Goal: Task Accomplishment & Management: Complete application form

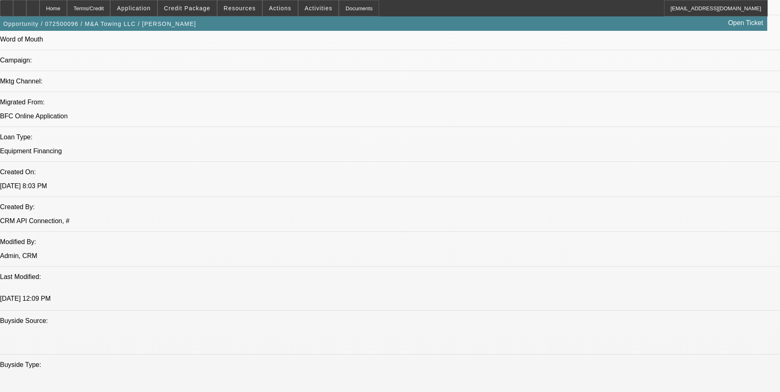
select select "0"
select select "2"
select select "0"
select select "2"
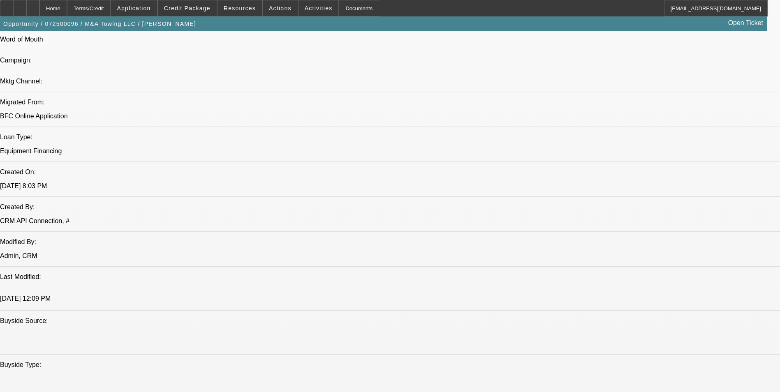
select select "0"
select select "2"
select select "0"
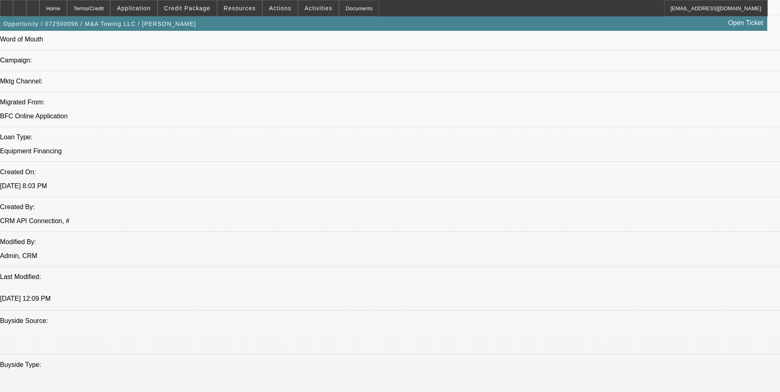
select select "2"
select select "0"
select select "1"
select select "2"
select select "6"
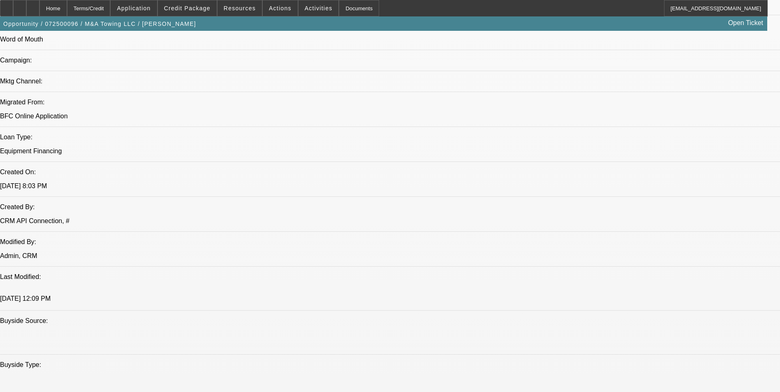
select select "1"
select select "2"
select select "6"
select select "1"
select select "2"
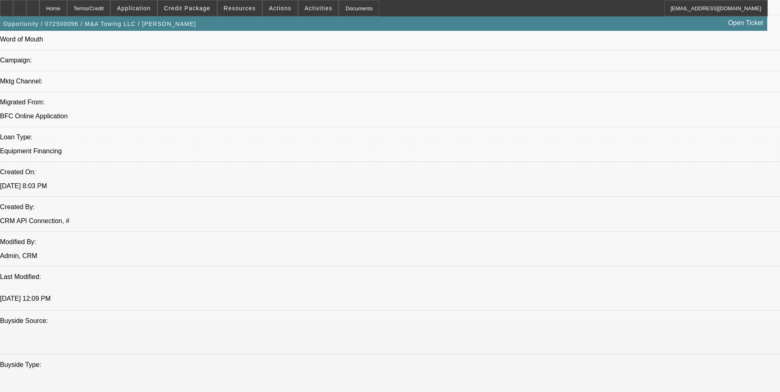
select select "6"
select select "1"
select select "2"
select select "6"
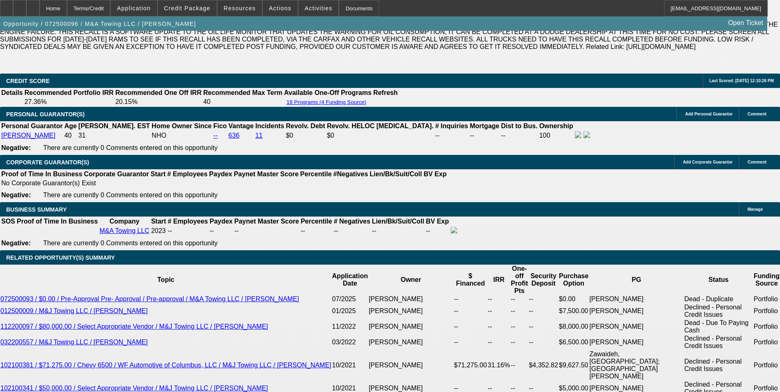
scroll to position [1275, 0]
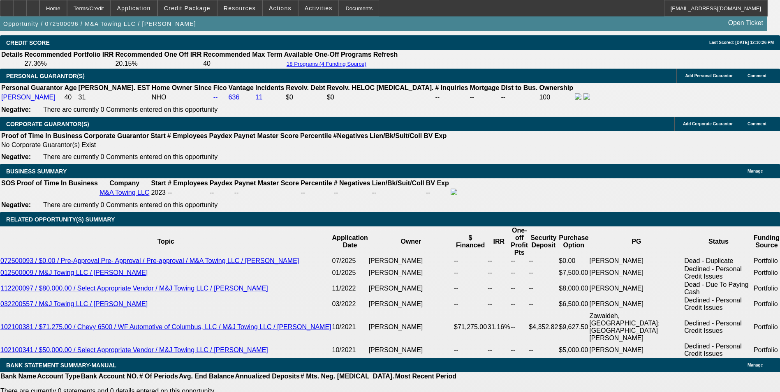
drag, startPoint x: 148, startPoint y: 168, endPoint x: 212, endPoint y: 176, distance: 65.0
type input "$25,000.00"
type input "UNKNOWN"
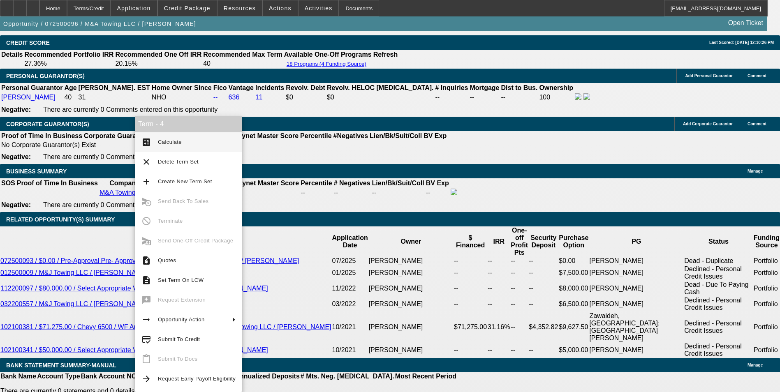
type input "$2,939.64"
type input "$1,469.82"
click at [167, 142] on span "Calculate" at bounding box center [170, 142] width 24 height 6
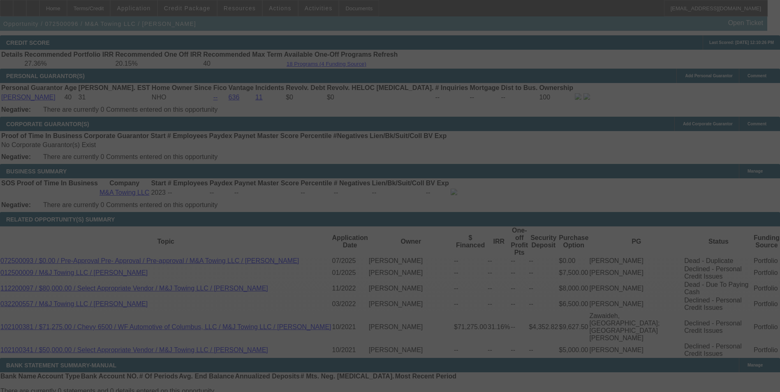
select select "0"
select select "2"
select select "0"
select select "6"
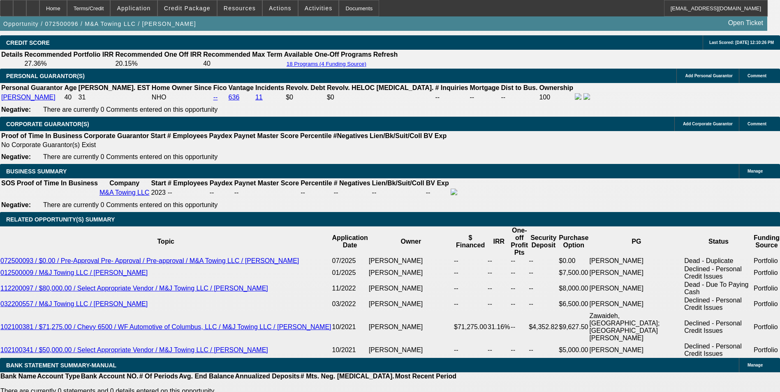
drag, startPoint x: 130, startPoint y: 246, endPoint x: 175, endPoint y: 253, distance: 45.8
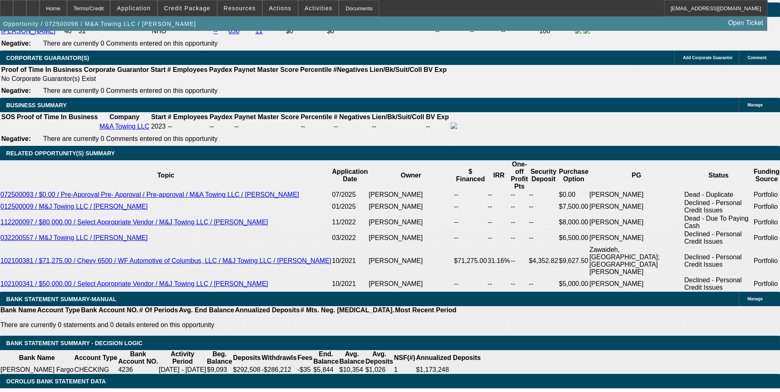
scroll to position [1357, 0]
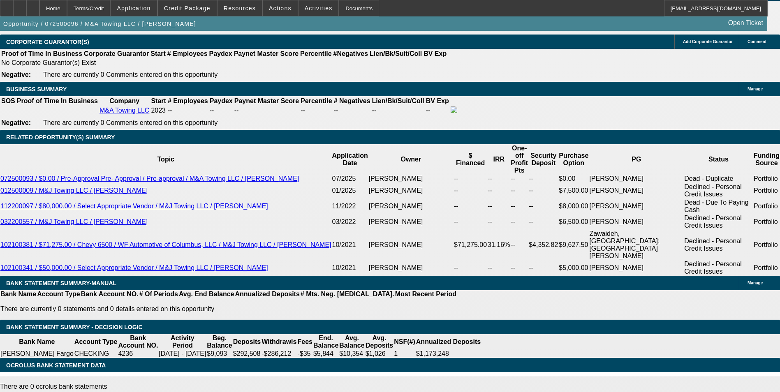
type input "$0.00"
drag, startPoint x: 133, startPoint y: 118, endPoint x: 137, endPoint y: 116, distance: 4.8
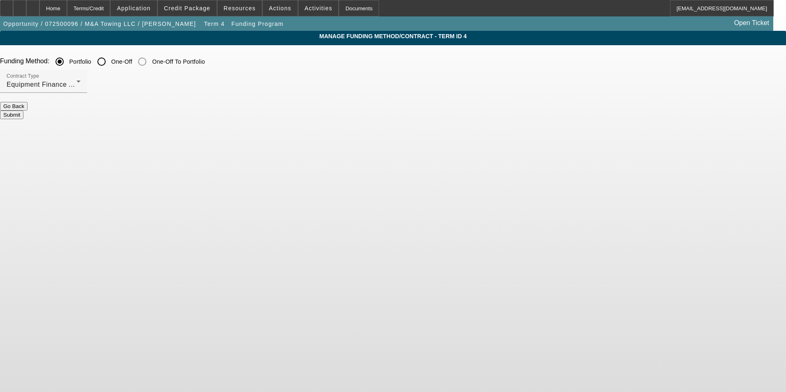
click at [110, 67] on input "One-Off" at bounding box center [101, 61] width 16 height 16
radio input "true"
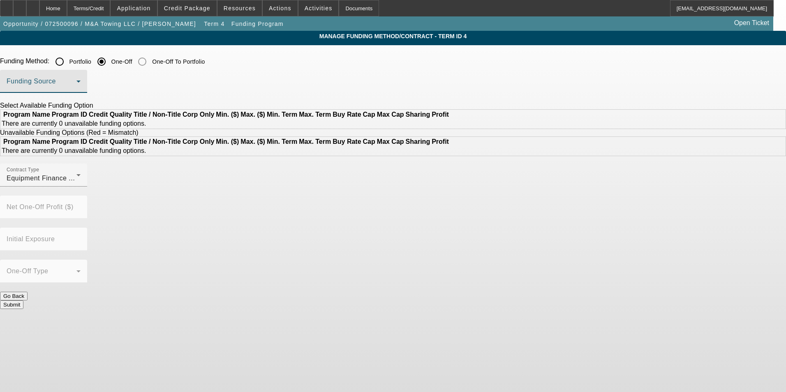
click at [76, 86] on span at bounding box center [42, 85] width 70 height 10
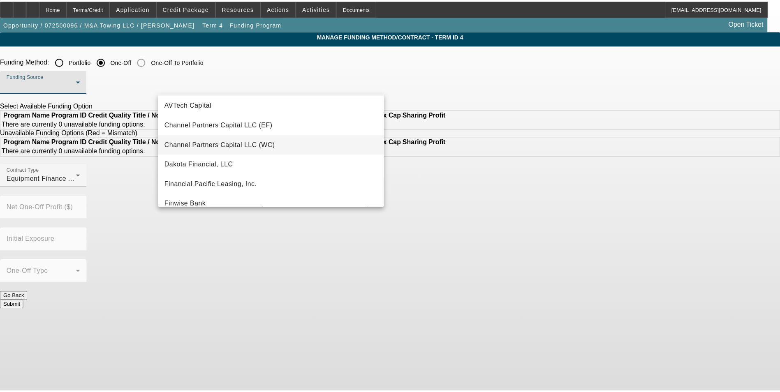
scroll to position [41, 0]
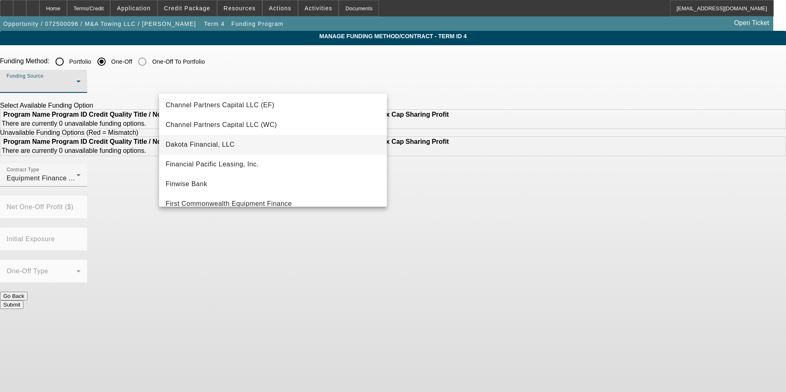
click at [242, 140] on mat-option "Dakota Financial, LLC" at bounding box center [273, 145] width 228 height 20
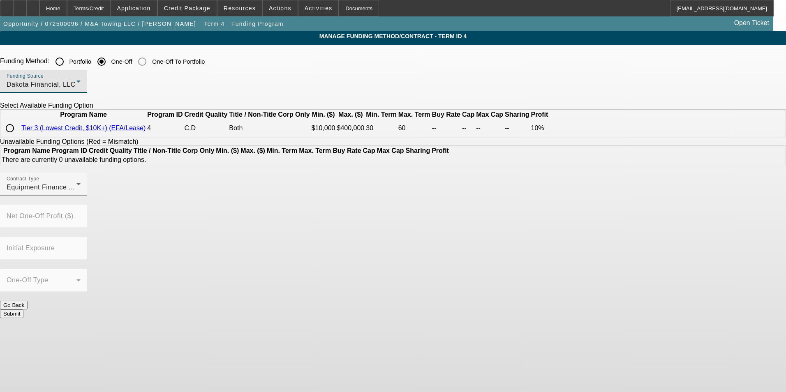
click at [18, 137] on input "radio" at bounding box center [10, 128] width 16 height 16
radio input "true"
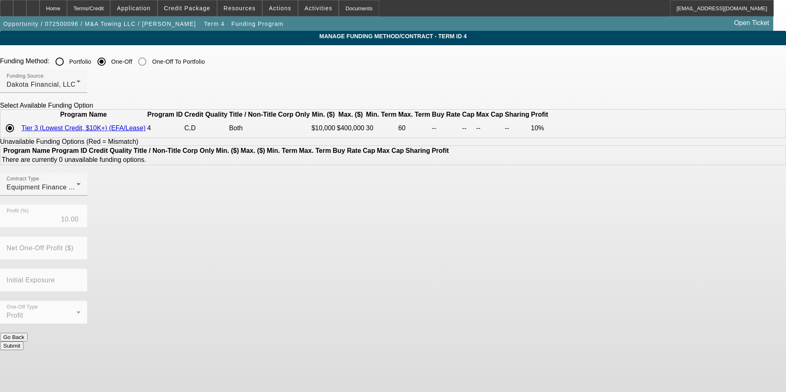
click at [23, 342] on button "Submit" at bounding box center [11, 346] width 23 height 9
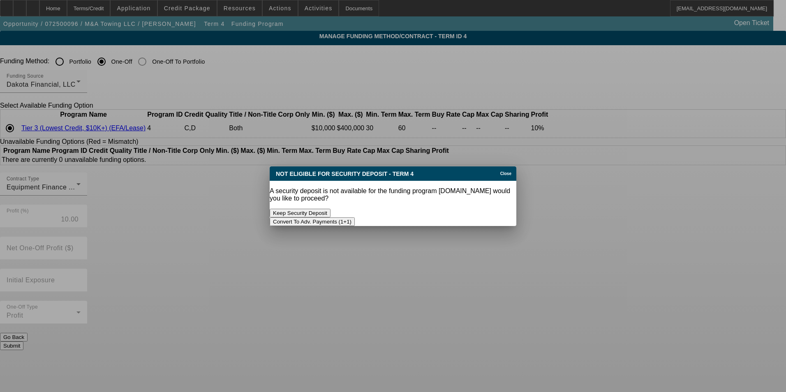
click at [355, 218] on button "Convert To Adv. Payments (1+1)" at bounding box center [312, 222] width 85 height 9
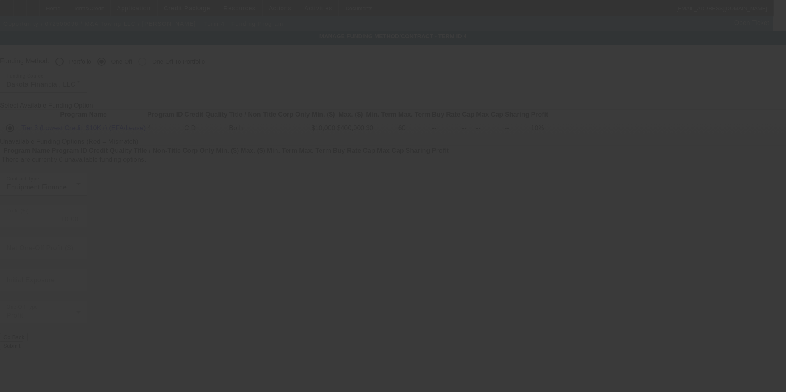
radio input "true"
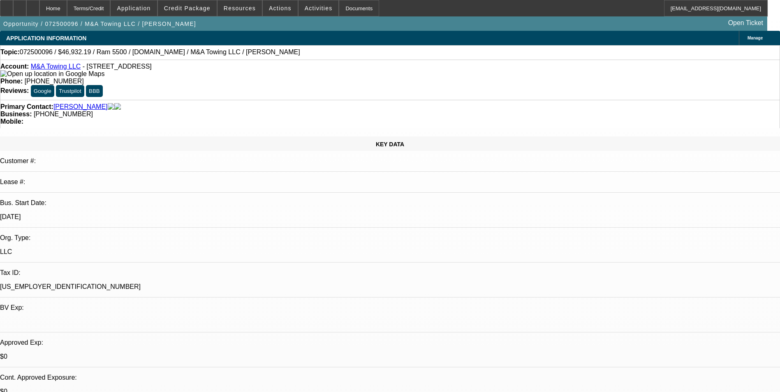
select select "0"
select select "6"
select select "0"
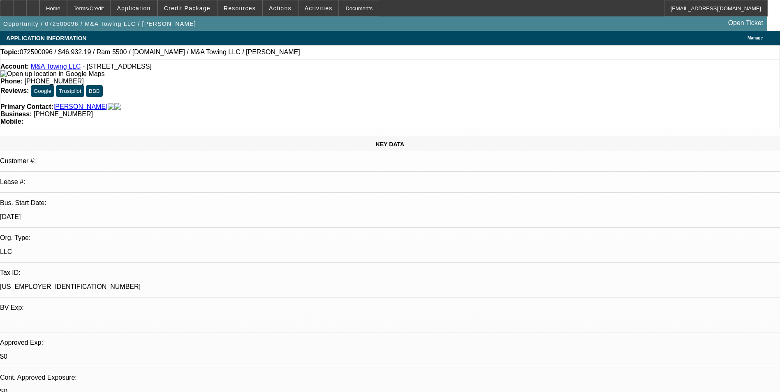
select select "2"
select select "0"
select select "6"
select select "0"
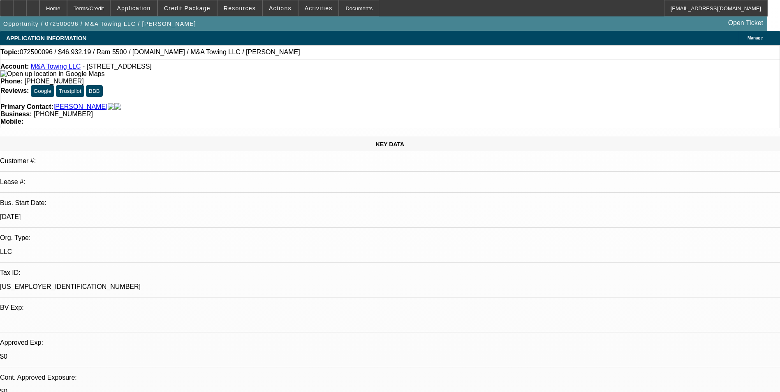
select select "2"
select select "0"
select select "6"
select select "0"
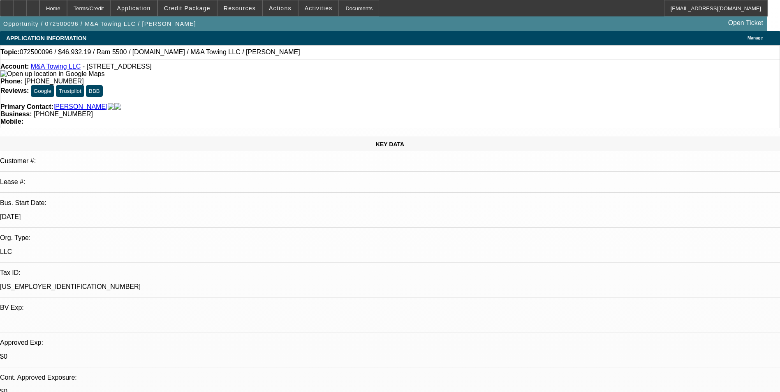
select select "2"
select select "0"
select select "6"
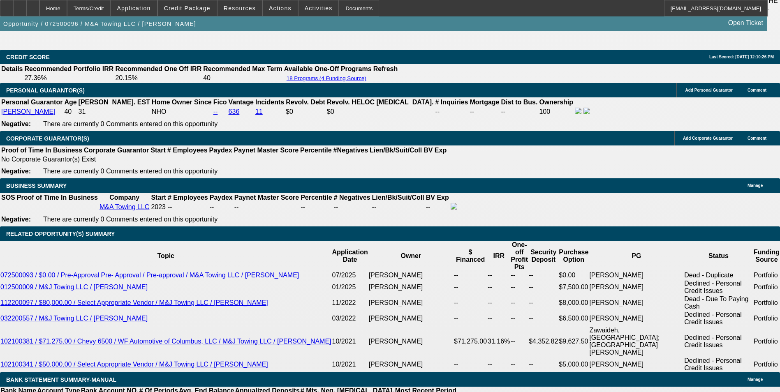
scroll to position [1275, 0]
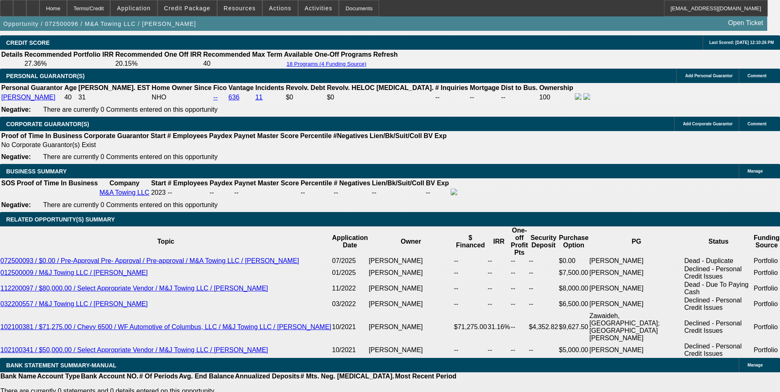
type input "0"
drag, startPoint x: 134, startPoint y: 245, endPoint x: 170, endPoint y: 249, distance: 36.0
type input "UNKNOWN"
type input "$27,574.88"
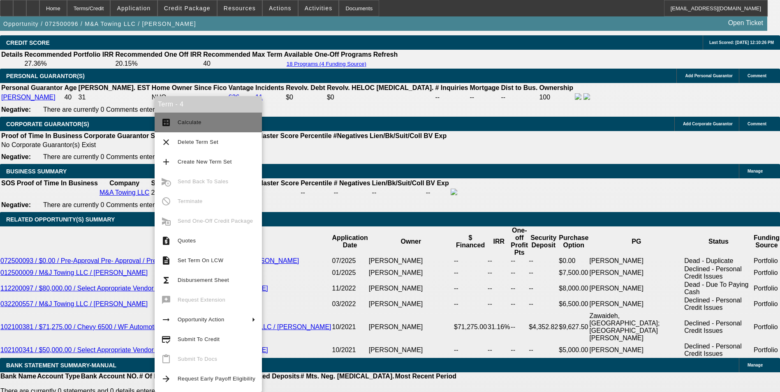
click at [207, 125] on span "Calculate" at bounding box center [217, 123] width 78 height 10
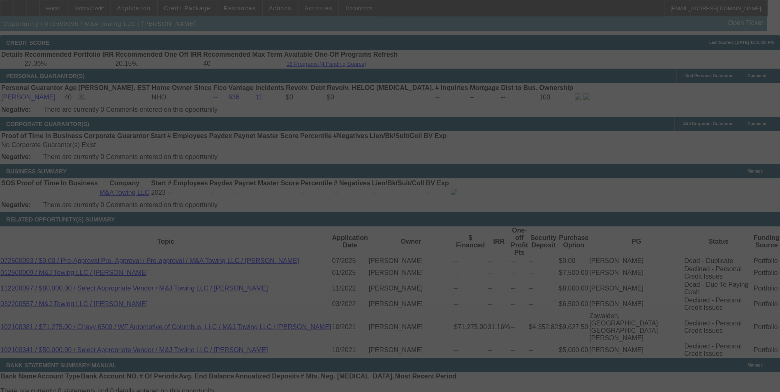
select select "0"
select select "6"
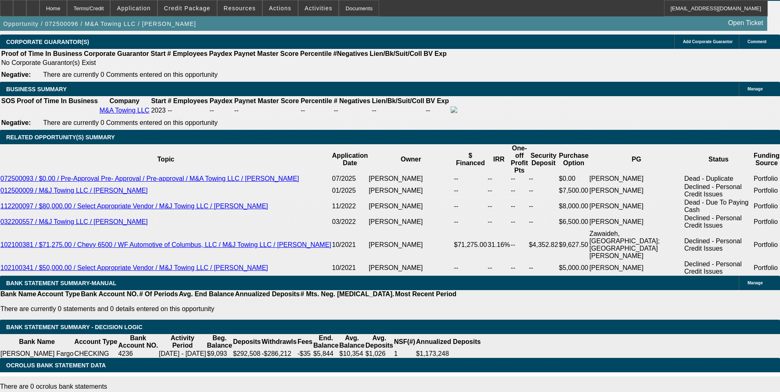
scroll to position [1234, 0]
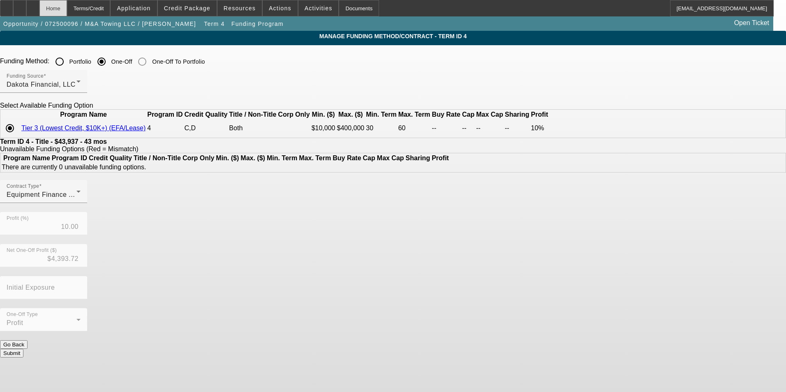
click at [67, 12] on div "Home" at bounding box center [53, 8] width 28 height 16
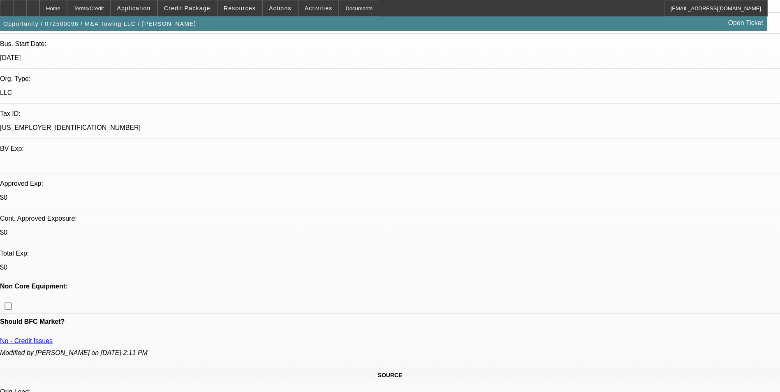
select select "0"
select select "6"
select select "0"
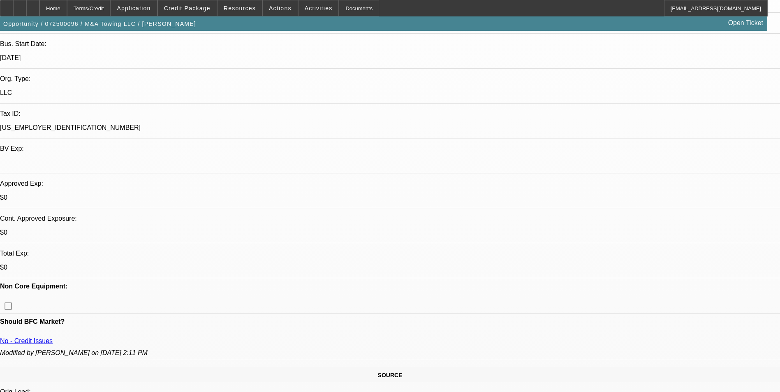
select select "2"
select select "0"
select select "6"
select select "0"
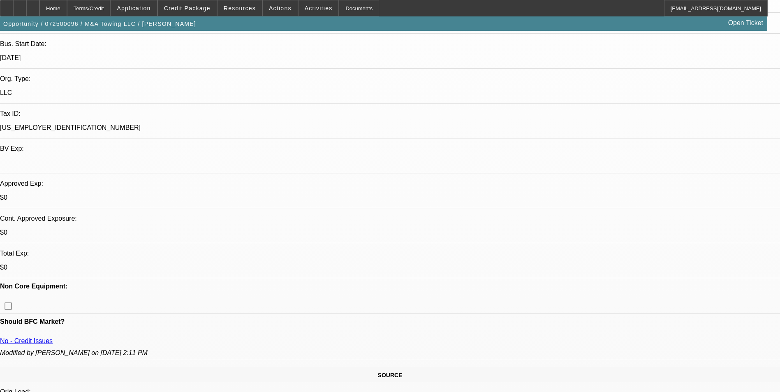
select select "2"
select select "0"
select select "6"
select select "0"
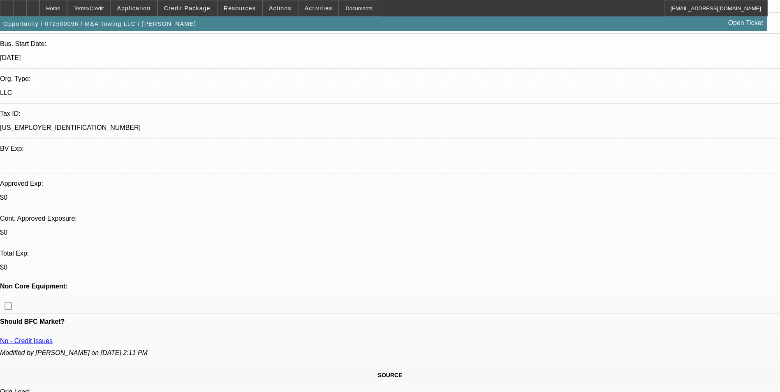
select select "2"
select select "0"
select select "6"
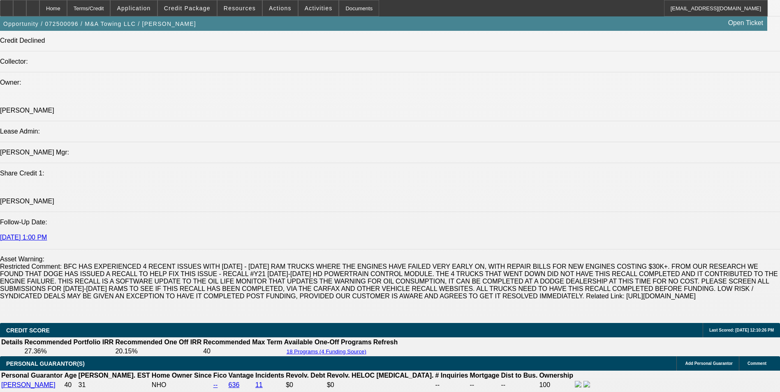
scroll to position [1275, 0]
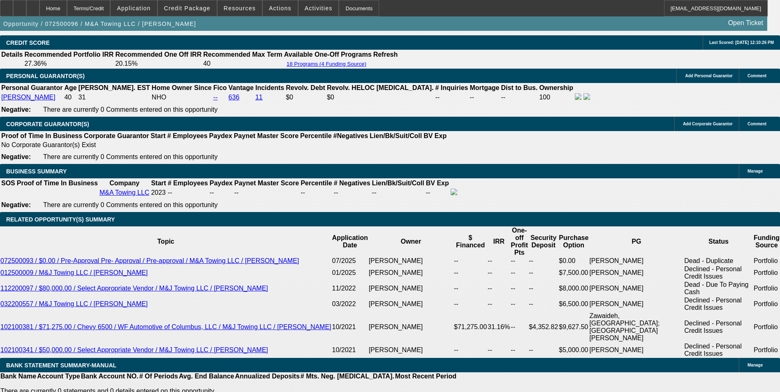
drag, startPoint x: 175, startPoint y: 234, endPoint x: 199, endPoint y: 234, distance: 24.3
type input "UNKNOWN"
type input "1"
type input "$1,064.97"
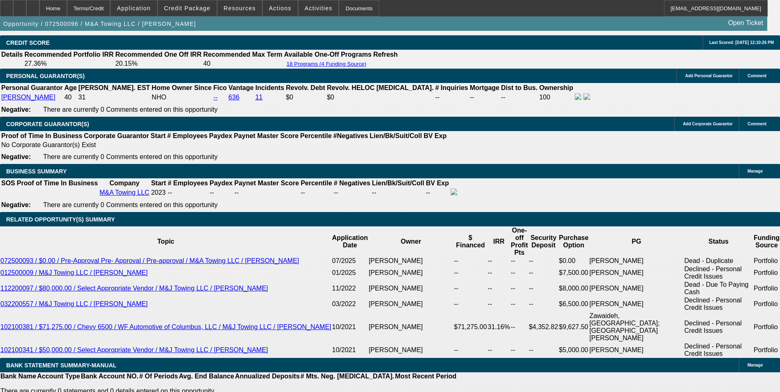
type input "15"
type input "$1,351.03"
type input "15"
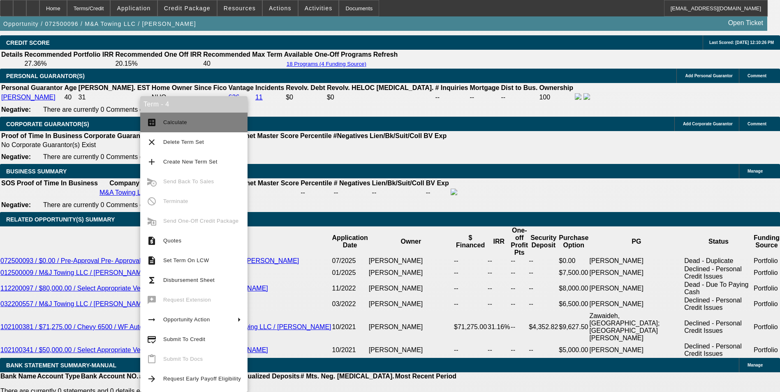
click at [189, 119] on span "Calculate" at bounding box center [202, 123] width 78 height 10
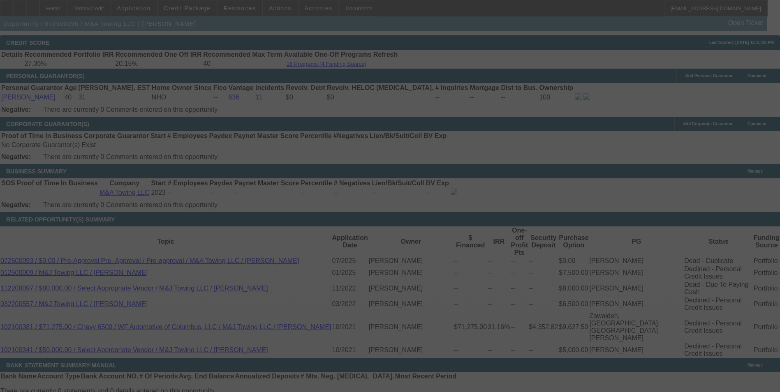
select select "0"
select select "6"
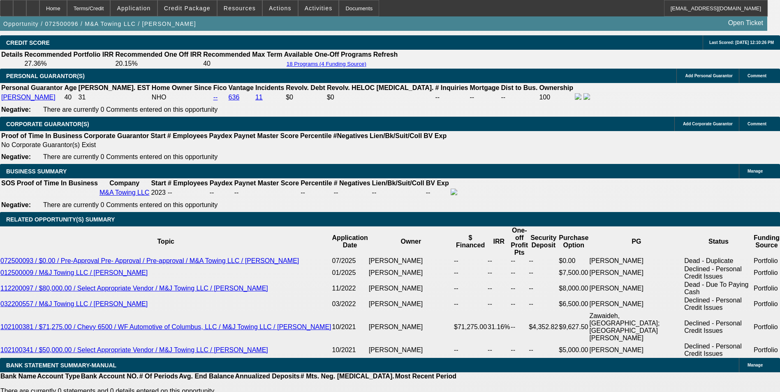
drag, startPoint x: 178, startPoint y: 234, endPoint x: 199, endPoint y: 237, distance: 21.1
type input "12"
type input "UNKNOWN"
type input "12"
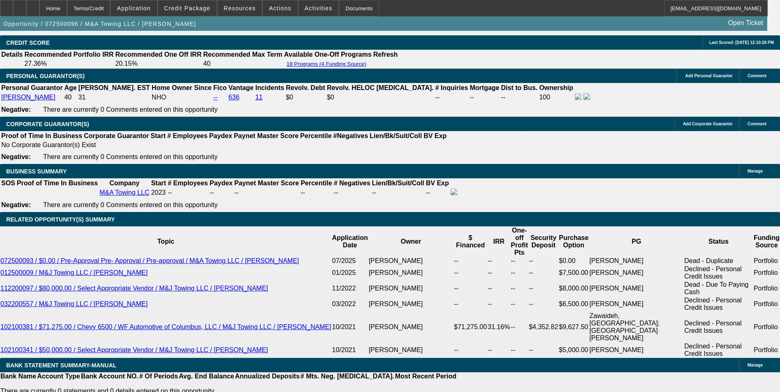
type input "$1,286.29"
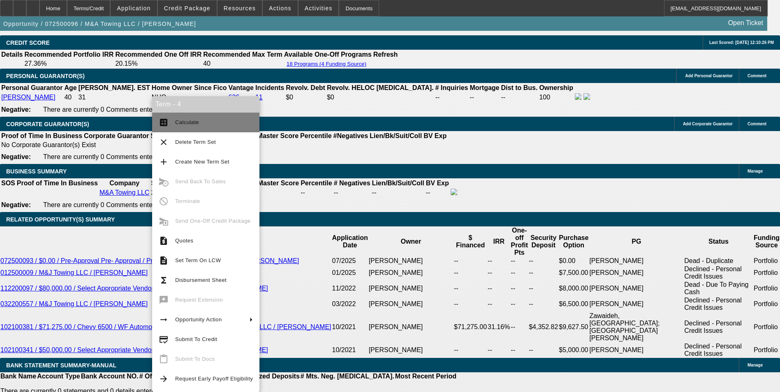
click at [178, 121] on span "Calculate" at bounding box center [187, 122] width 24 height 6
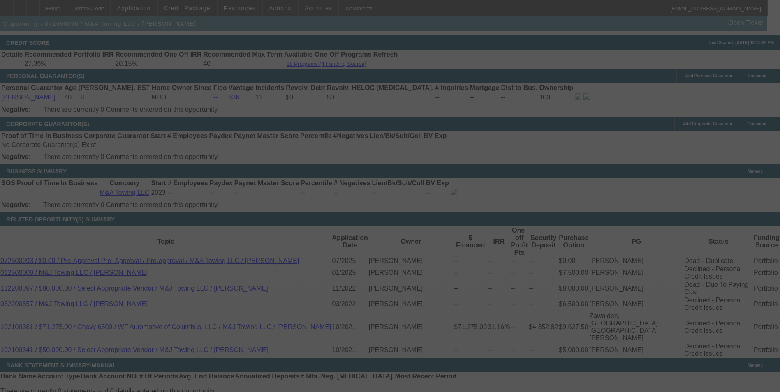
select select "0"
select select "6"
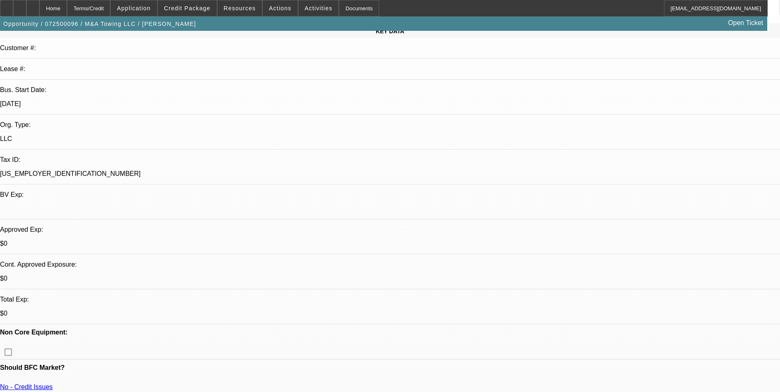
scroll to position [0, 0]
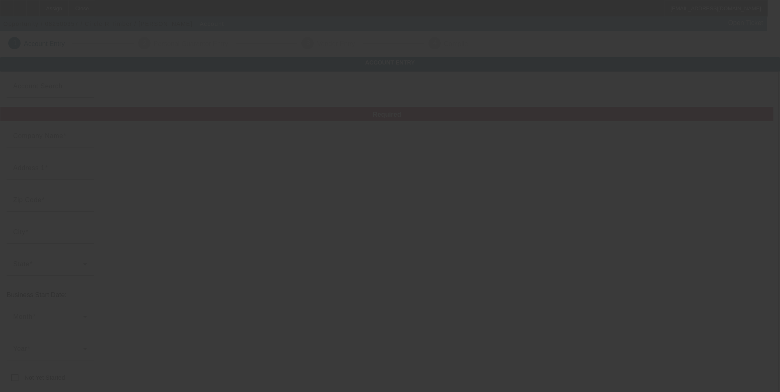
type input "Circle R Timber"
type input "2130 Tennessee 232"
type input "37175"
type input "Stewart"
type input "(931) 896-3365"
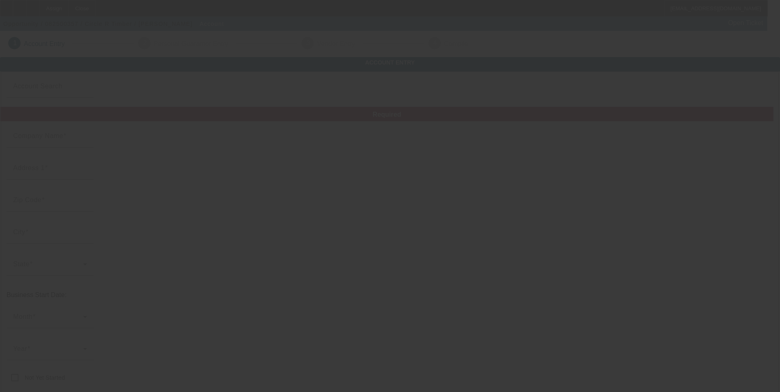
type input "james.roddenberry@yahoo.com"
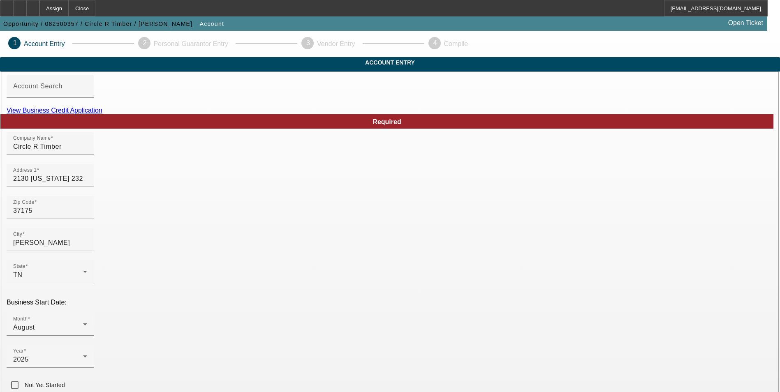
type input "8/13/2025"
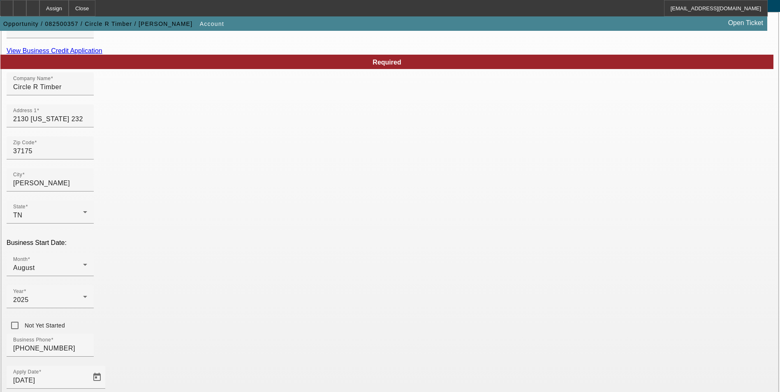
scroll to position [123, 0]
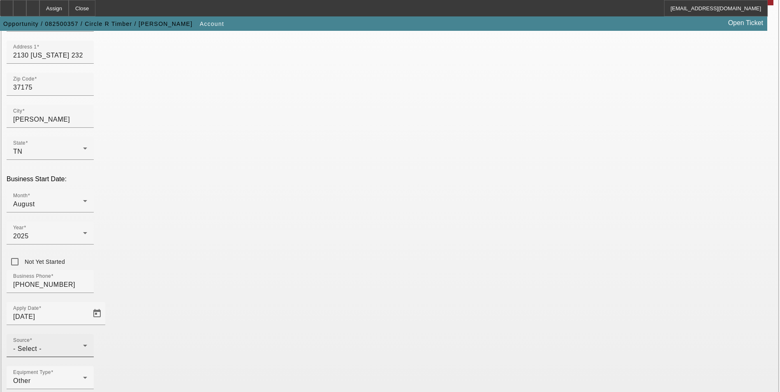
click at [87, 334] on div "Source - Select -" at bounding box center [50, 345] width 74 height 23
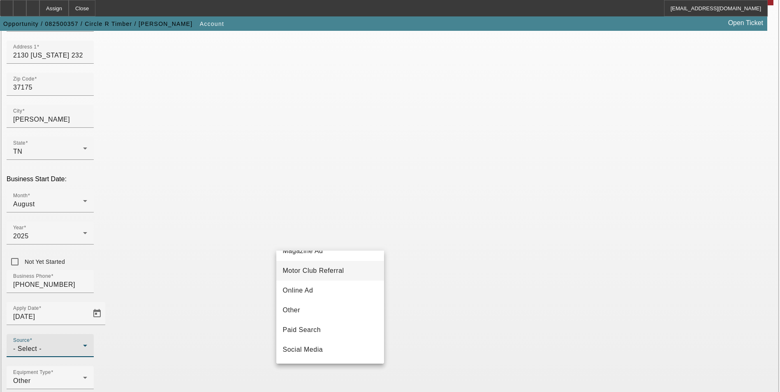
scroll to position [169, 0]
click at [330, 277] on span "Internet Search" at bounding box center [307, 273] width 48 height 10
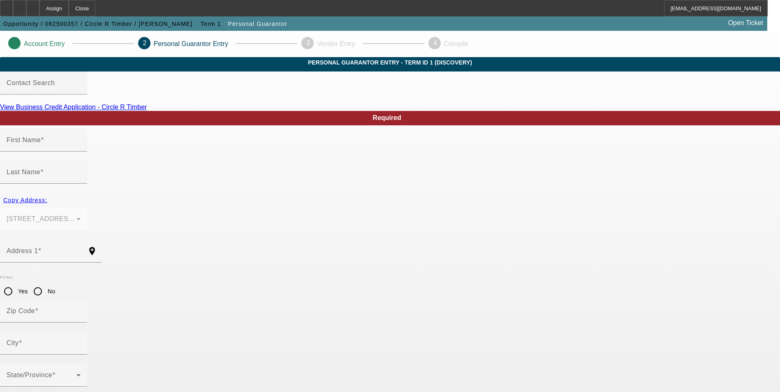
type input "James"
type input "Roddenberry"
type input "2130 Tennessee 232"
radio input "true"
type input "37175"
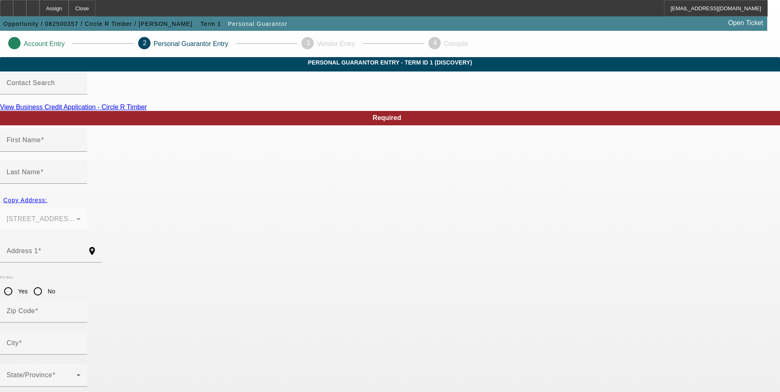
type input "Stewart"
type input "(931) 896-3365"
type input "100"
type input "258-67-4824"
type input "james.roddenberry@yahoo.com"
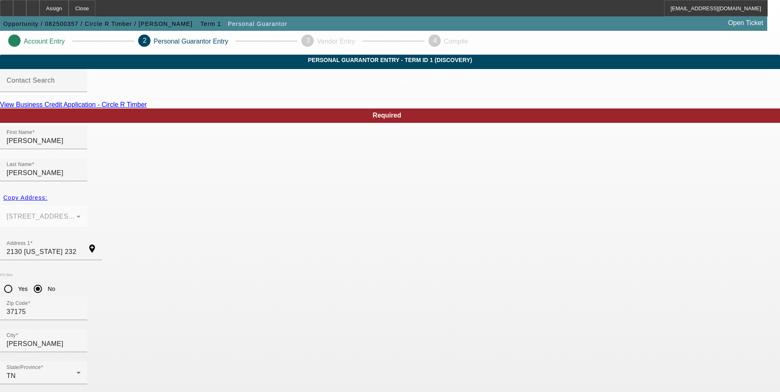
scroll to position [10, 0]
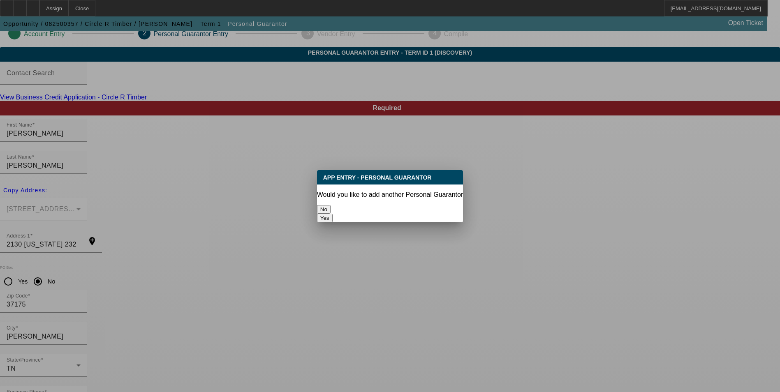
click at [331, 205] on button "No" at bounding box center [324, 209] width 14 height 9
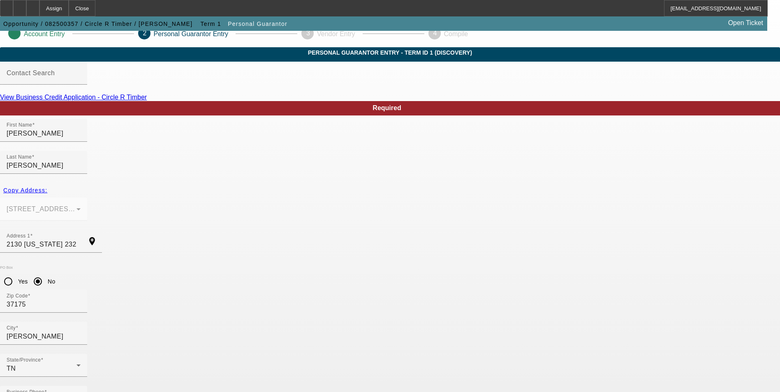
scroll to position [10, 0]
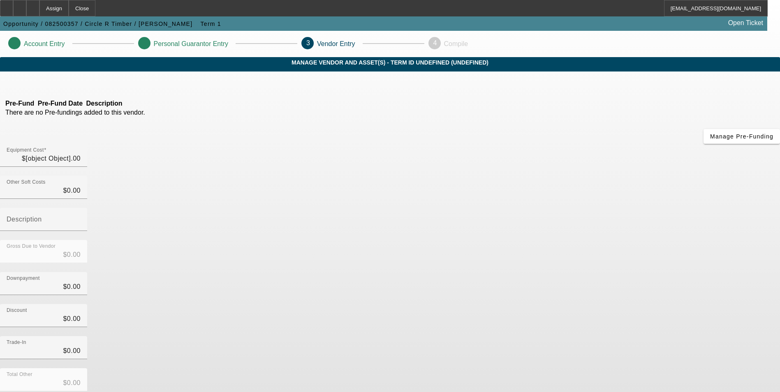
type input "$60,000.00"
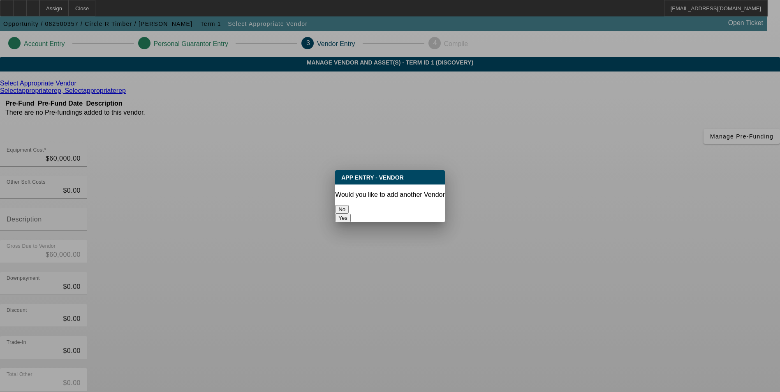
click at [349, 211] on button "No" at bounding box center [342, 209] width 14 height 9
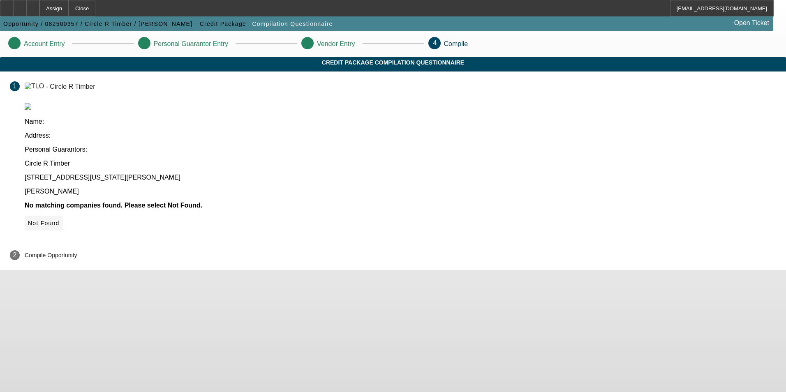
click at [60, 220] on span "Not Found" at bounding box center [44, 223] width 32 height 7
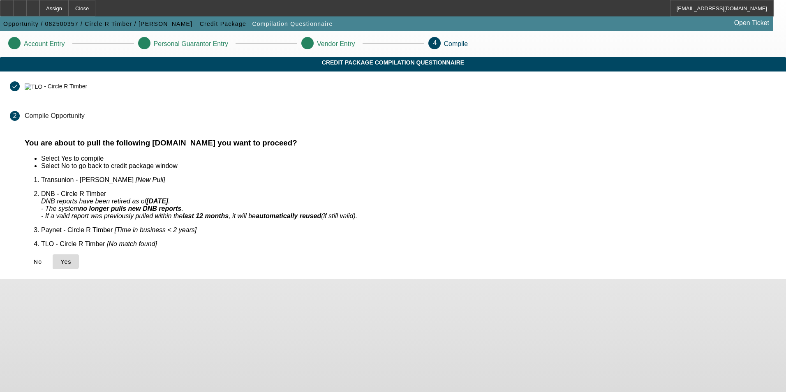
click at [60, 259] on icon at bounding box center [60, 262] width 0 height 7
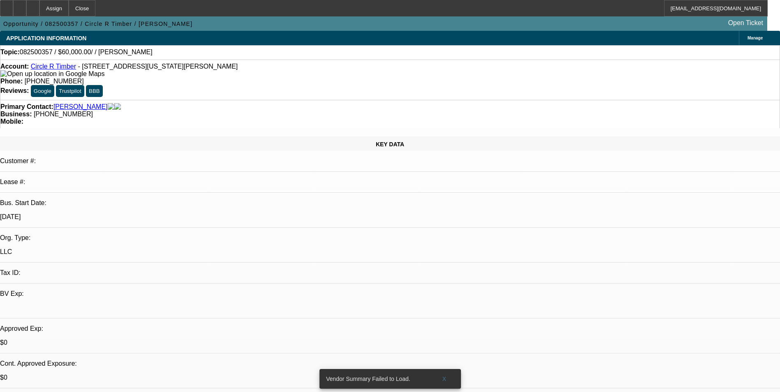
select select "0"
select select "2"
select select "0.1"
select select "1"
select select "2"
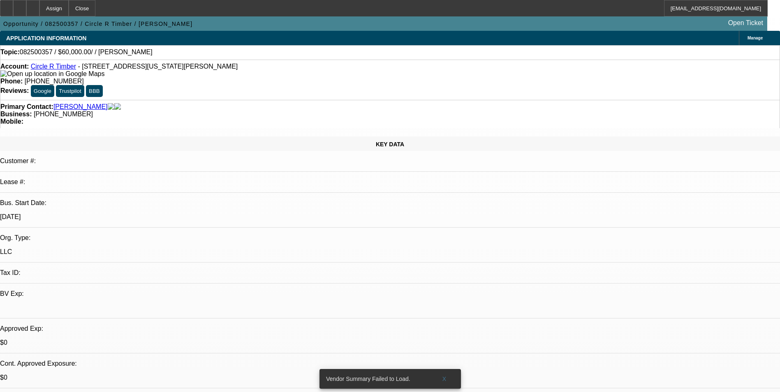
select select "4"
click at [33, 5] on icon at bounding box center [33, 5] width 0 height 0
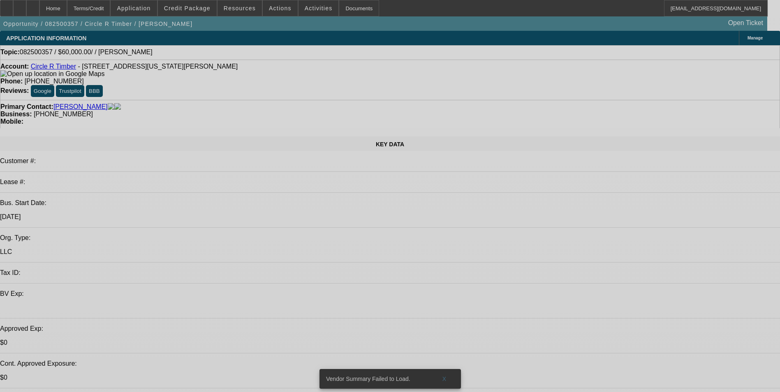
select select "0"
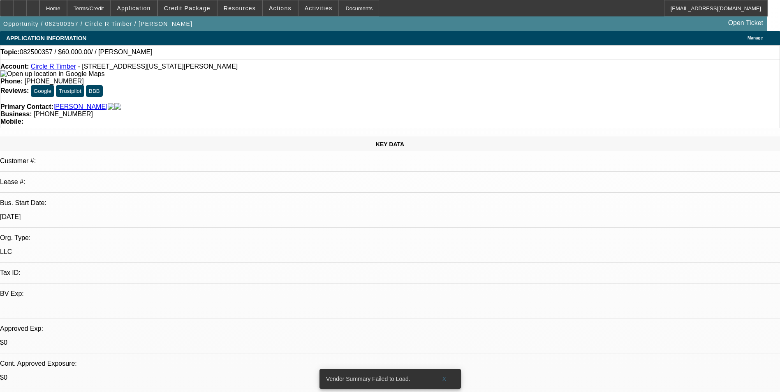
select select "2"
select select "0.1"
select select "1"
select select "2"
select select "4"
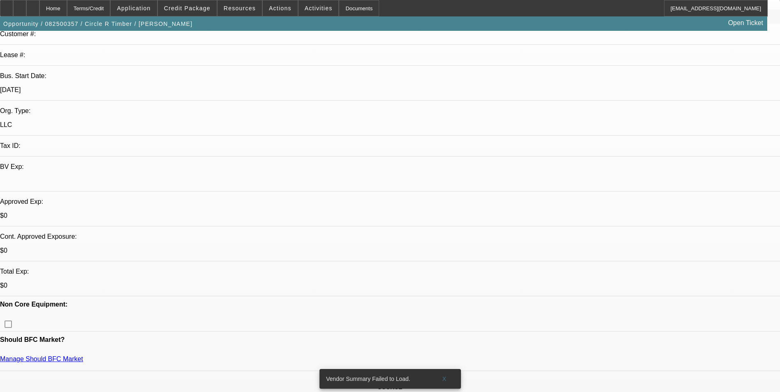
scroll to position [164, 0]
